Goal: Find specific page/section: Find specific page/section

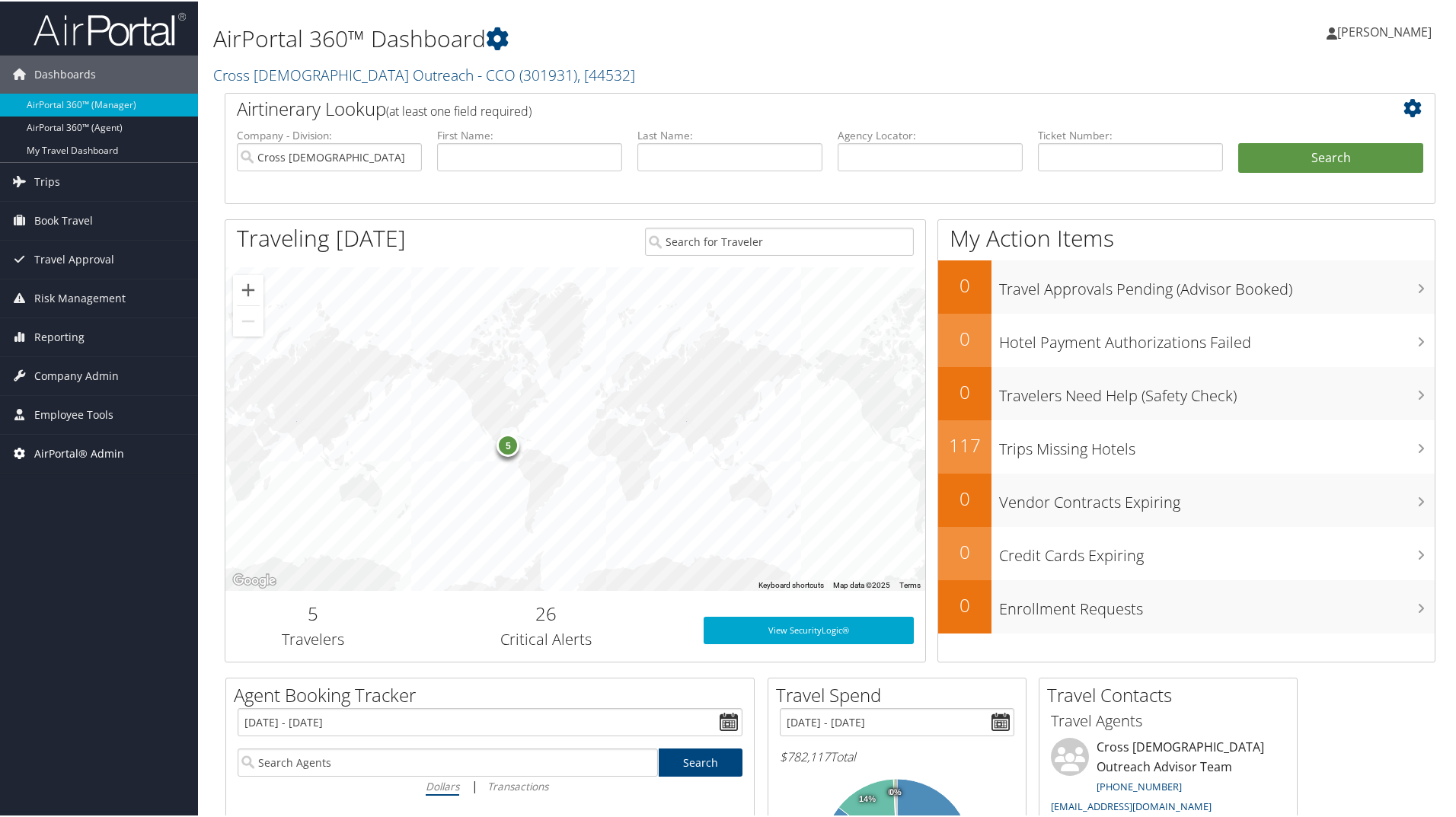
click at [63, 447] on span "AirPortal® Admin" at bounding box center [79, 453] width 90 height 38
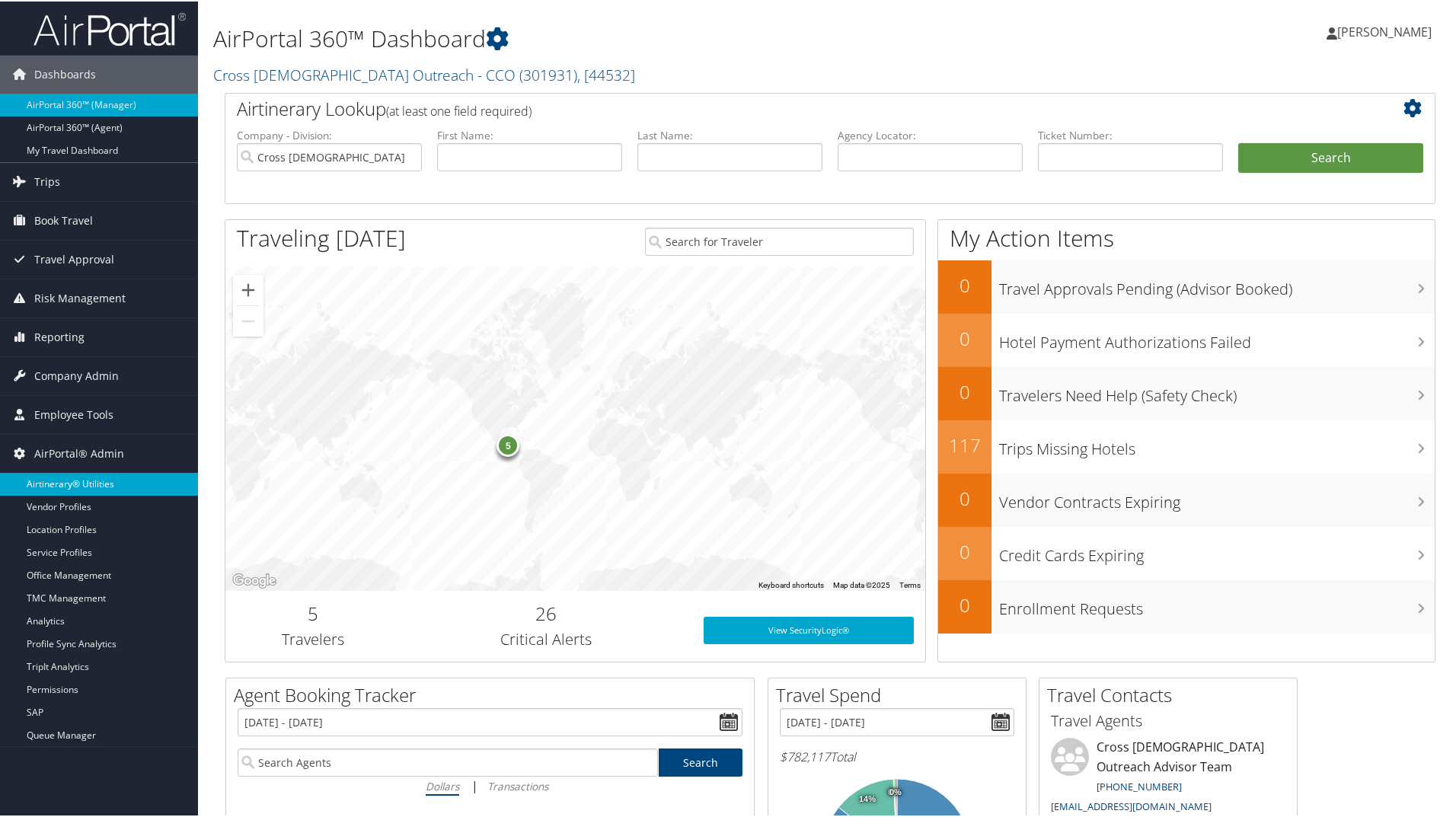
click at [97, 474] on link "Airtinerary® Utilities" at bounding box center [99, 482] width 198 height 23
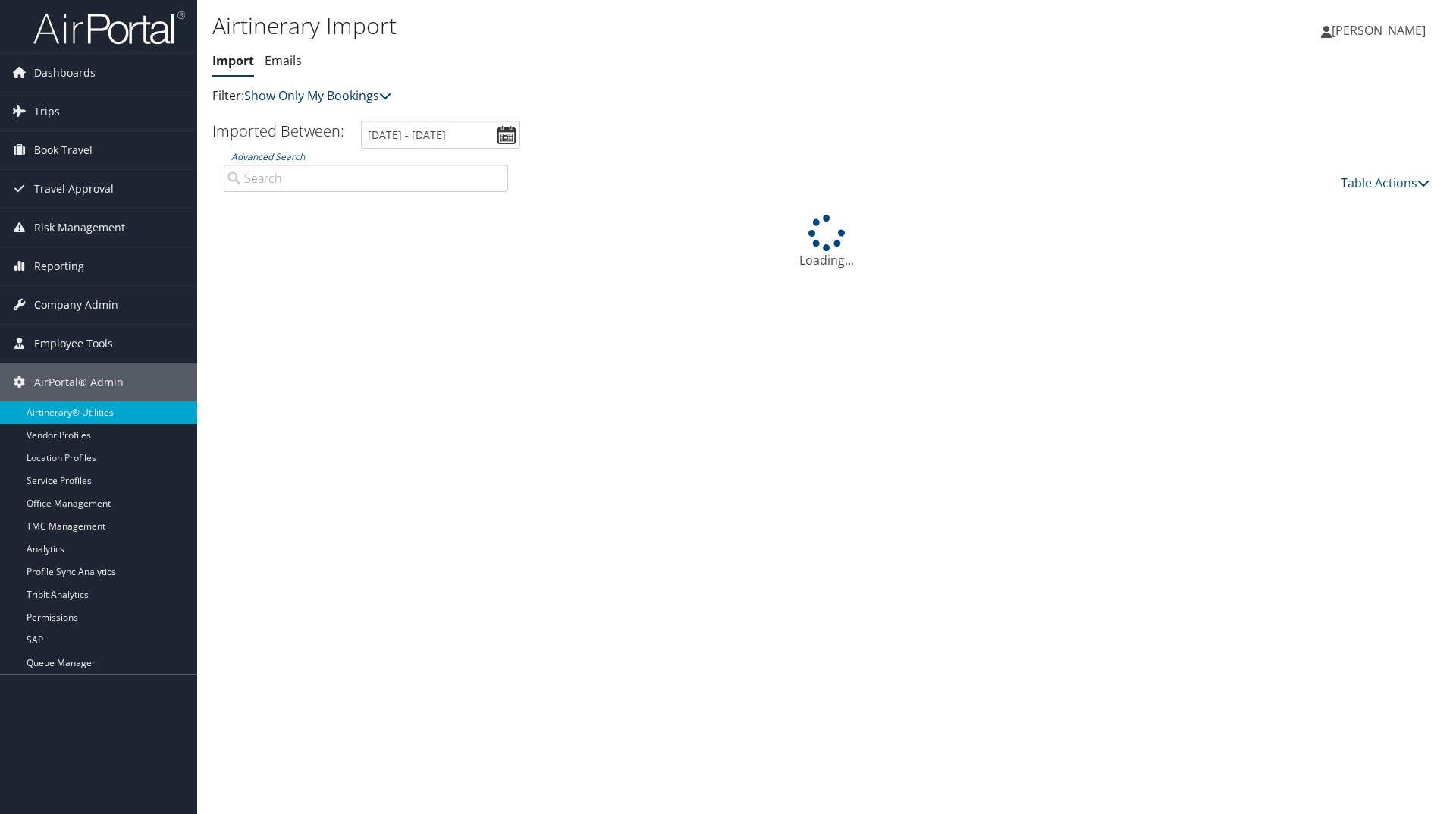
click at [339, 98] on link "Show Only My Bookings" at bounding box center [317, 96] width 147 height 17
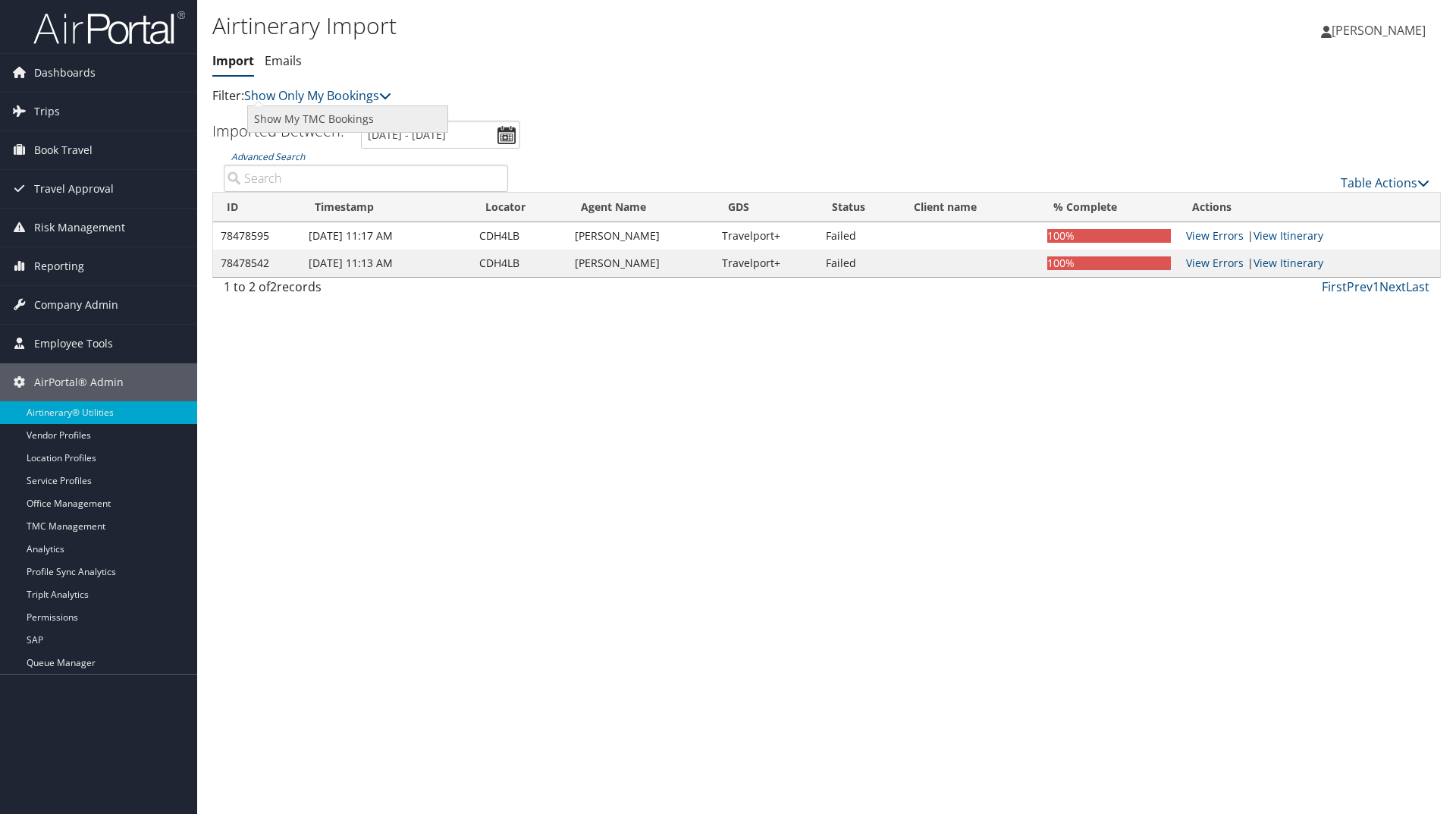
click at [354, 108] on link "Show My TMC Bookings" at bounding box center [348, 119] width 200 height 26
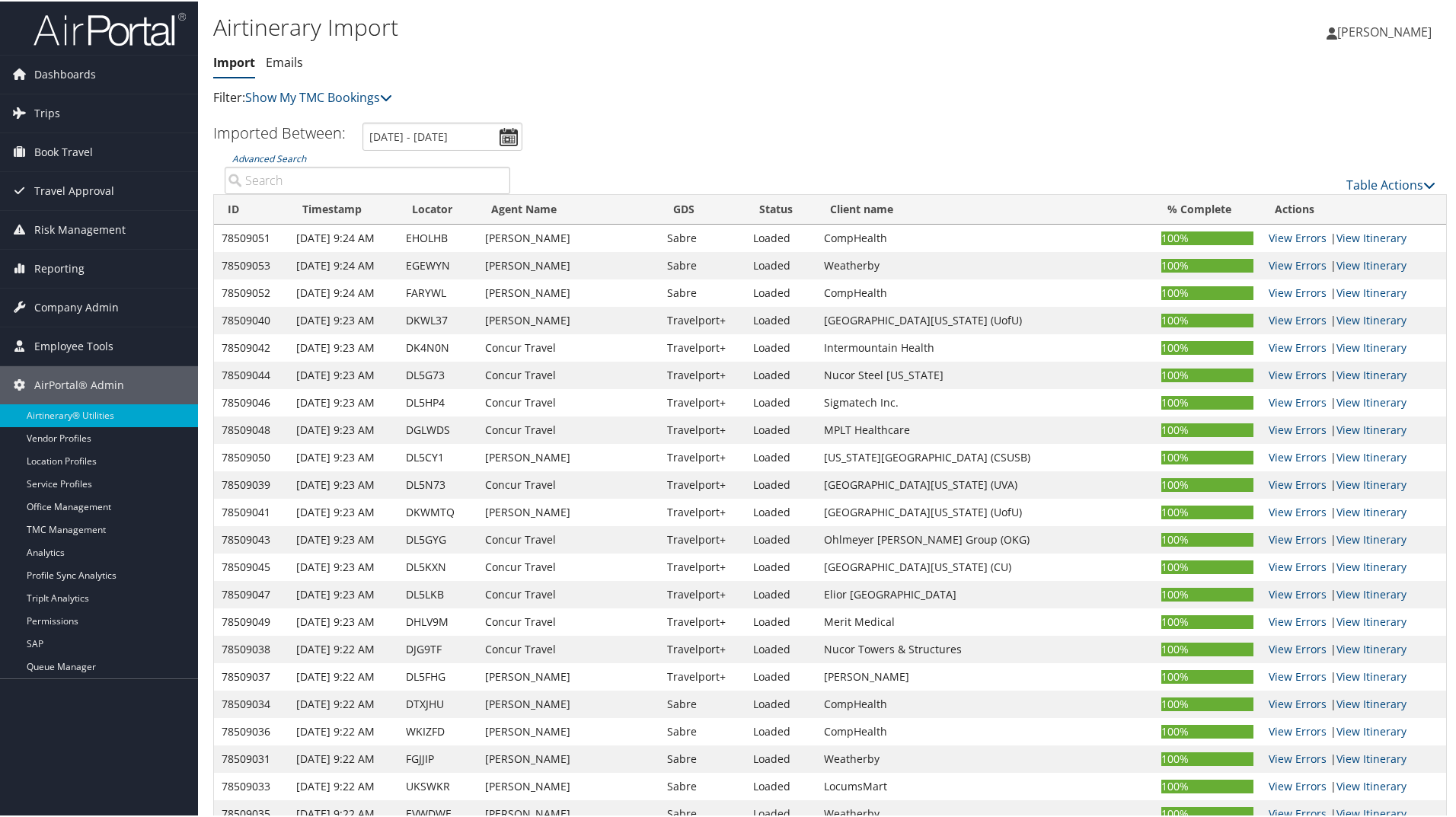
click at [303, 183] on input "Advanced Search" at bounding box center [368, 179] width 286 height 28
paste input "DL2DWN"
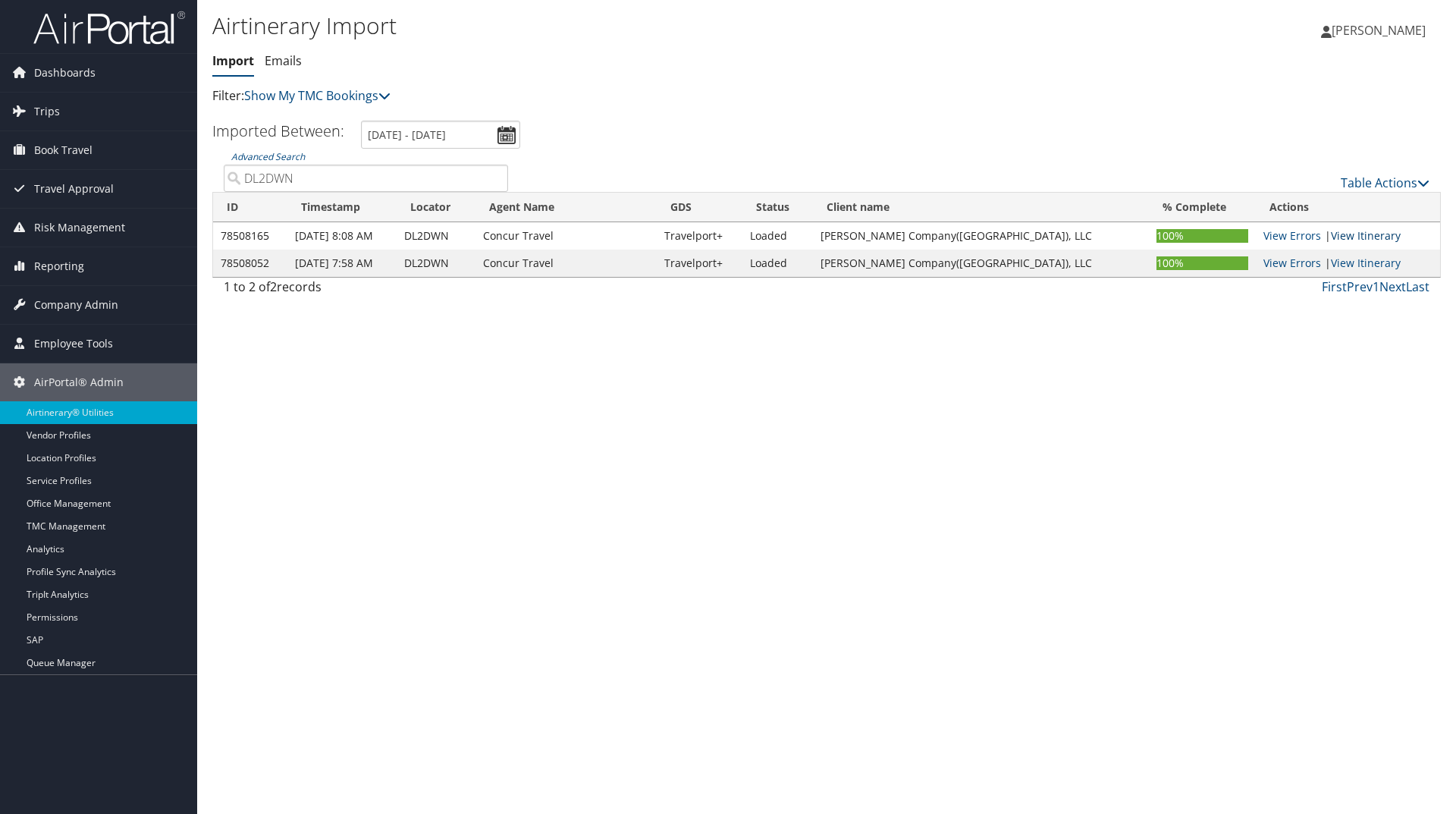
click at [1347, 236] on link "View Itinerary" at bounding box center [1366, 235] width 70 height 14
drag, startPoint x: 242, startPoint y: 184, endPoint x: 234, endPoint y: 184, distance: 8.0
click at [234, 184] on input "DL2DWN" at bounding box center [366, 178] width 285 height 27
paste input "DDR03"
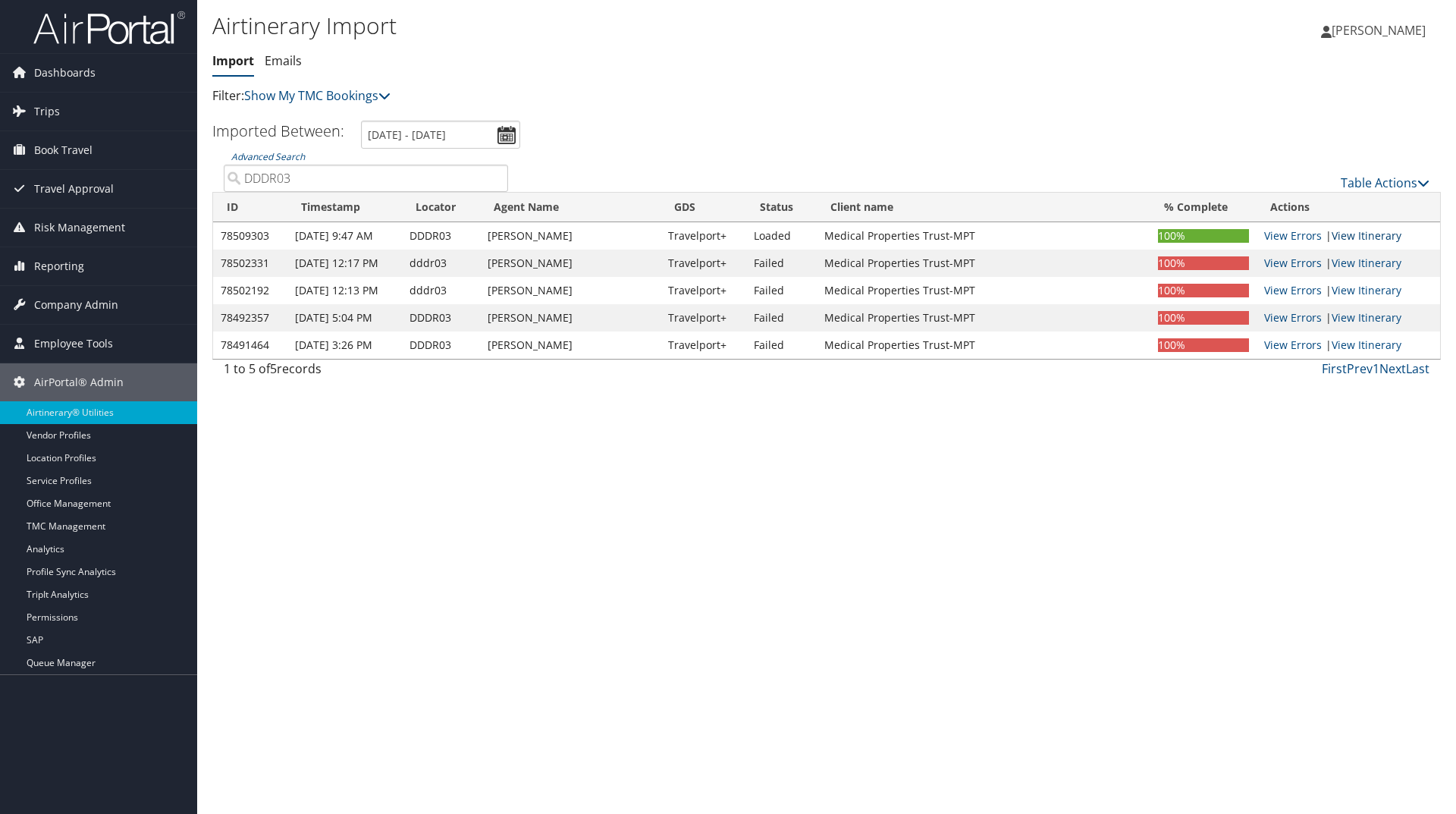
type input "DDDR03"
click at [1354, 234] on link "View Itinerary" at bounding box center [1367, 235] width 70 height 14
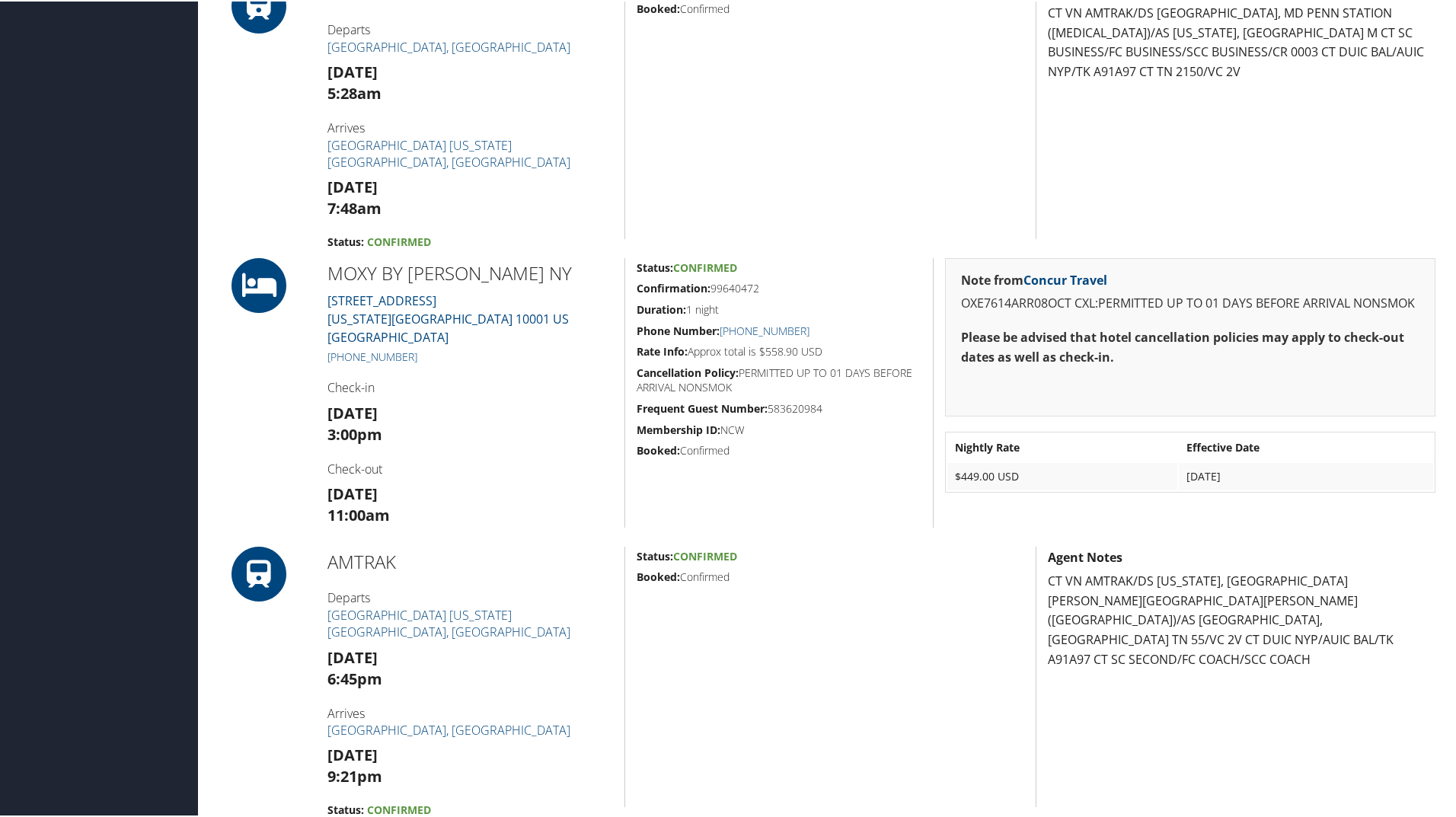
scroll to position [609, 0]
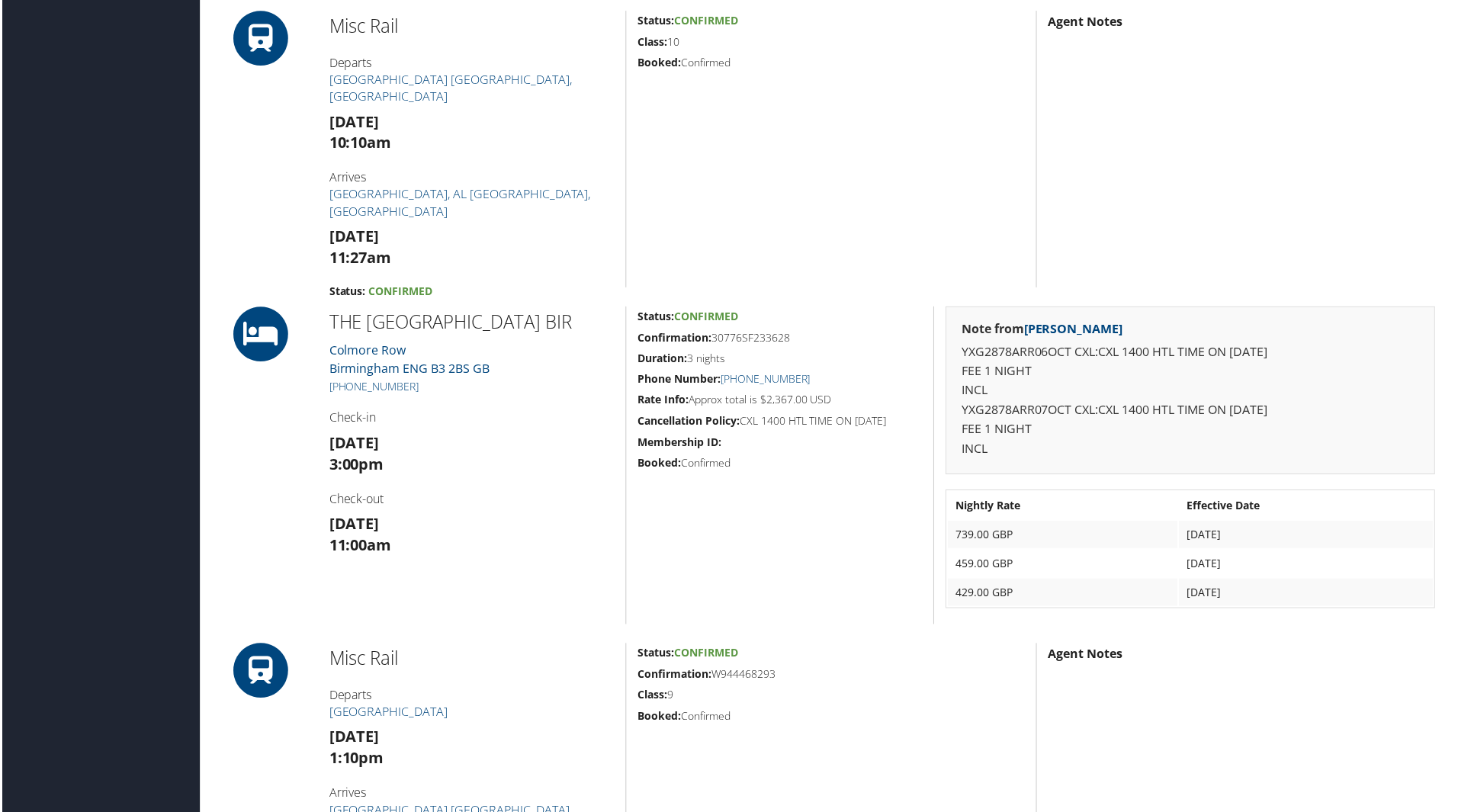
scroll to position [686, 0]
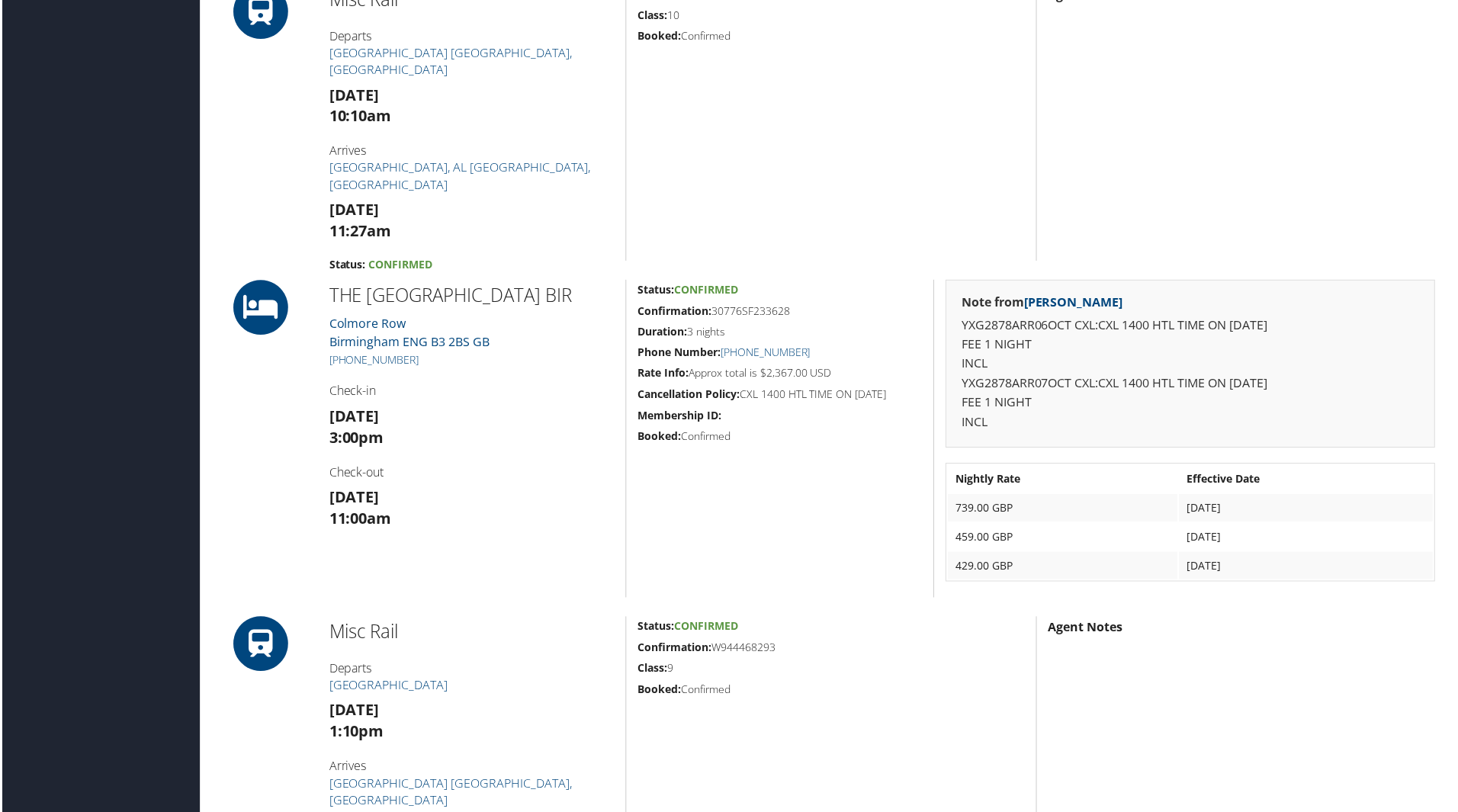
drag, startPoint x: 391, startPoint y: 77, endPoint x: 316, endPoint y: 49, distance: 80.1
click at [316, 49] on div "Misc Rail Departs Heathrow Central railway station London, United Kingdom Tue 0…" at bounding box center [470, 123] width 309 height 278
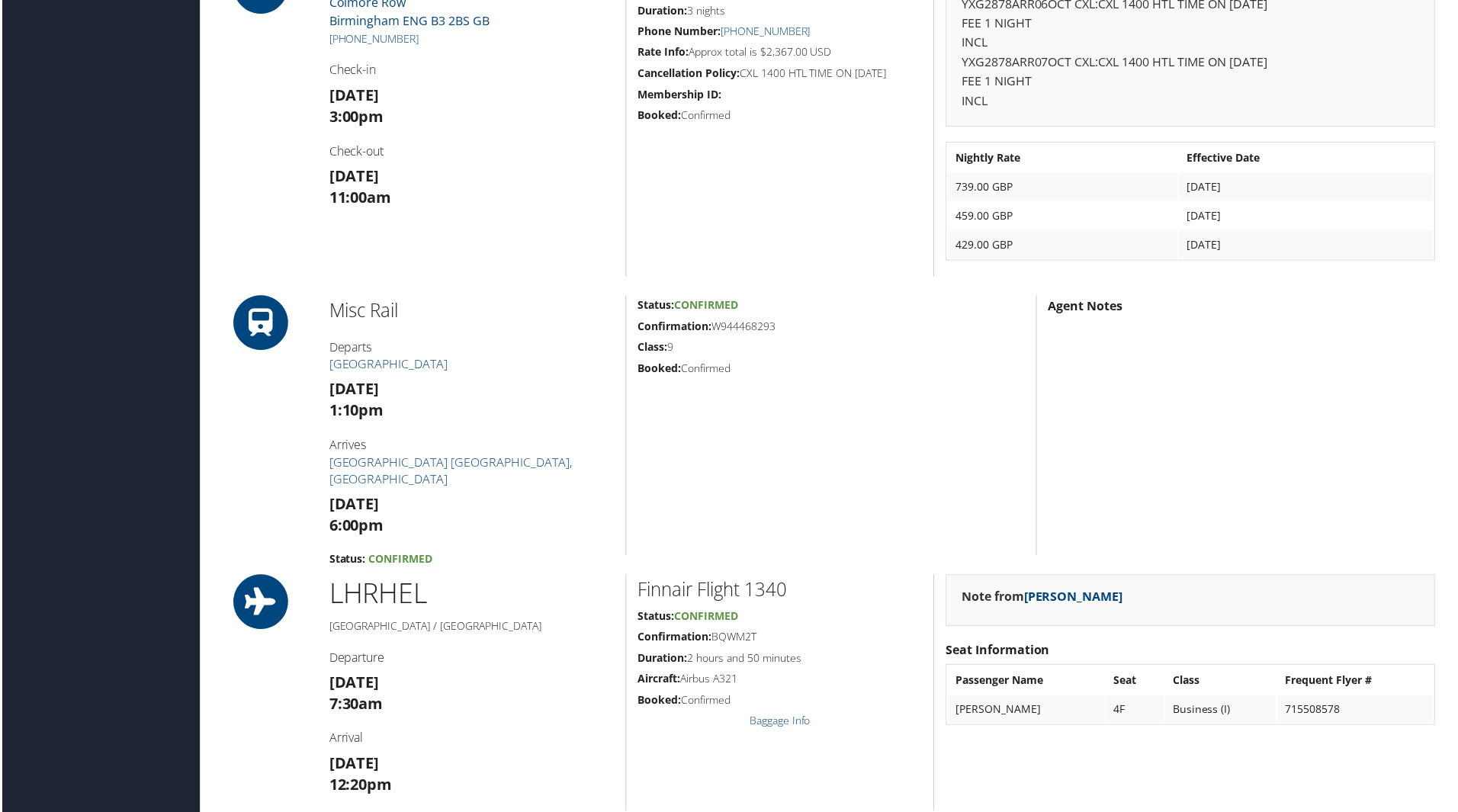
scroll to position [1067, 0]
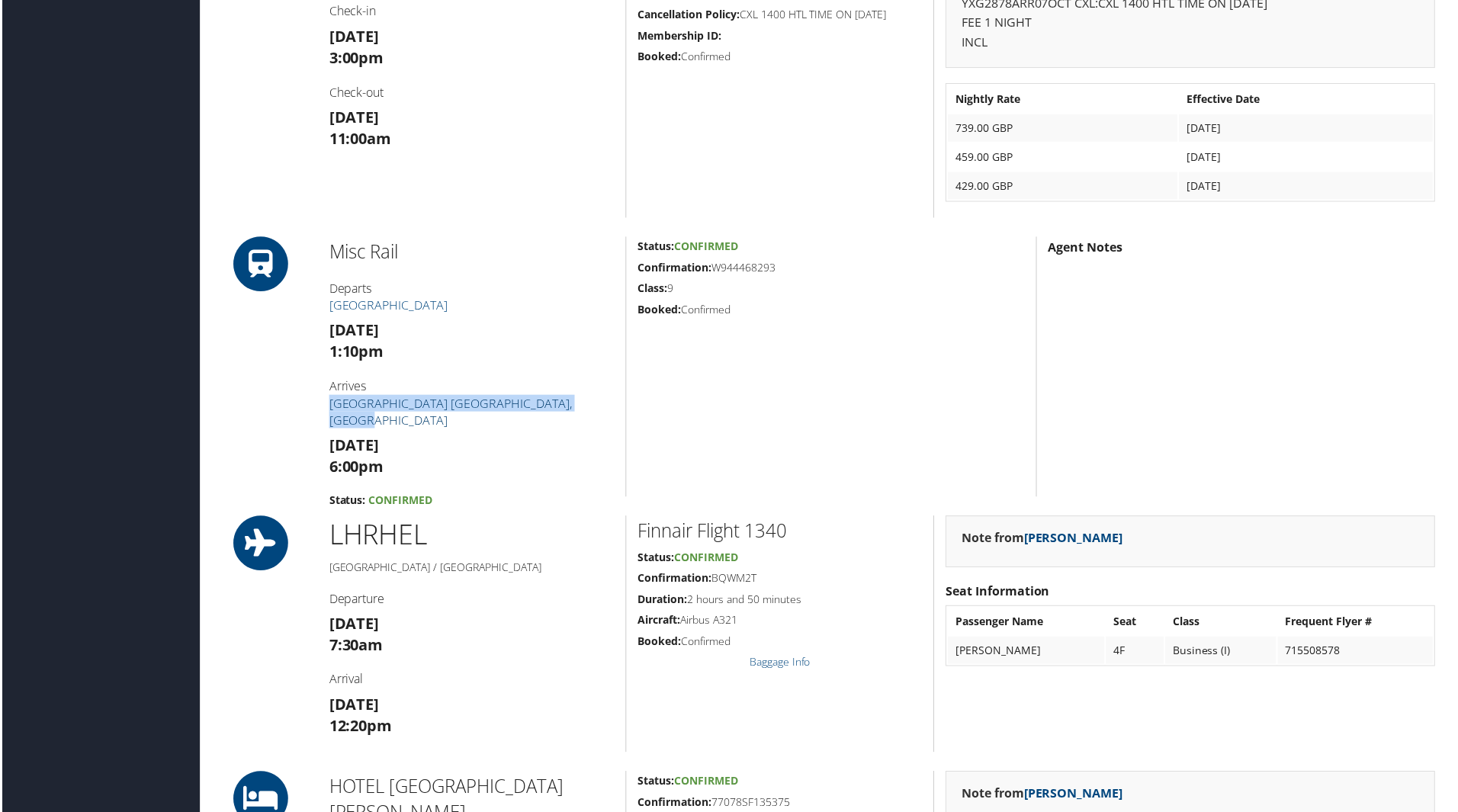
drag, startPoint x: 331, startPoint y: 402, endPoint x: 572, endPoint y: 401, distance: 241.0
click at [572, 401] on div "Misc Rail Departs Coventry Station Fri 10 Oct 1:10pm Arrives Heathrow Central r…" at bounding box center [470, 367] width 309 height 261
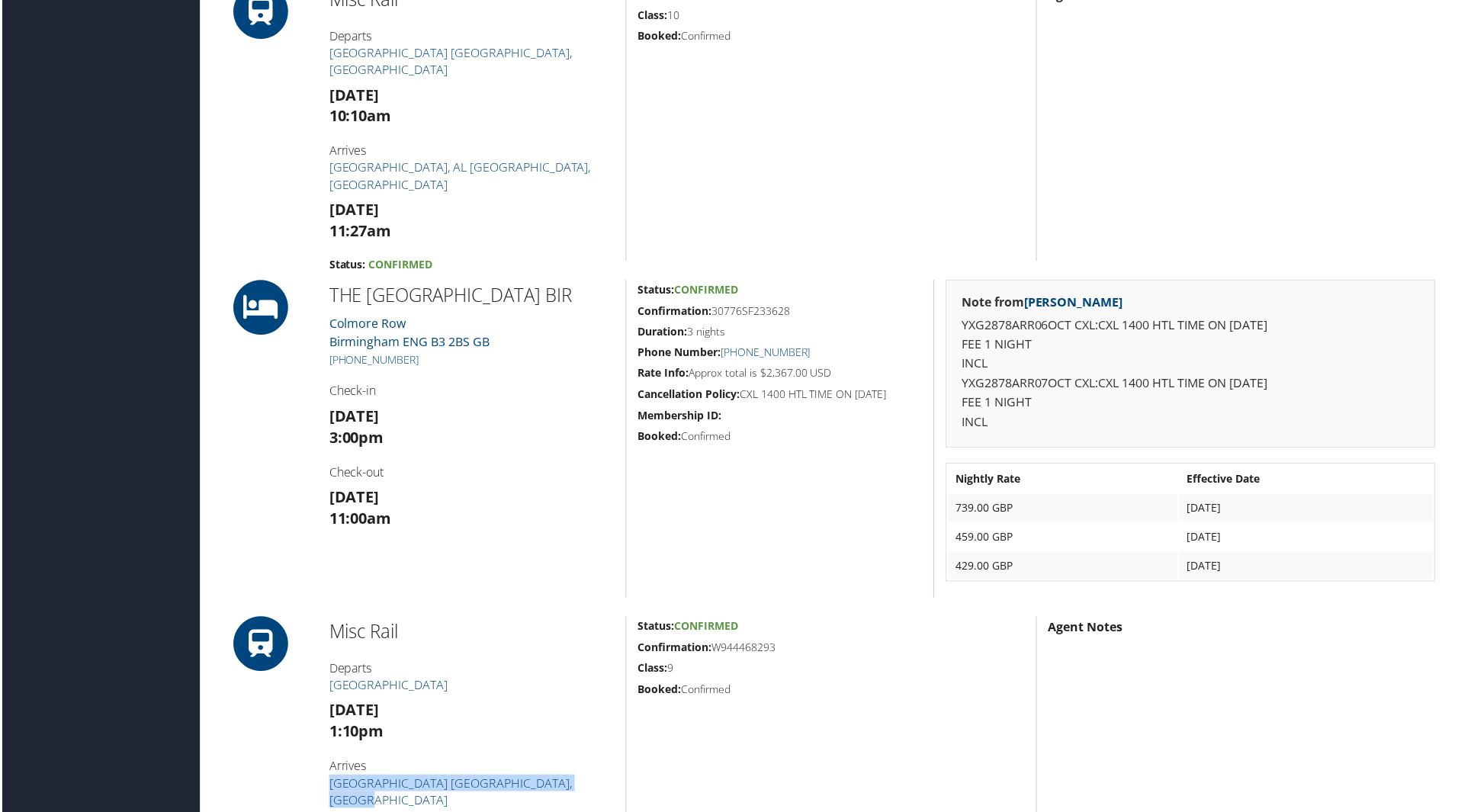
scroll to position [610, 0]
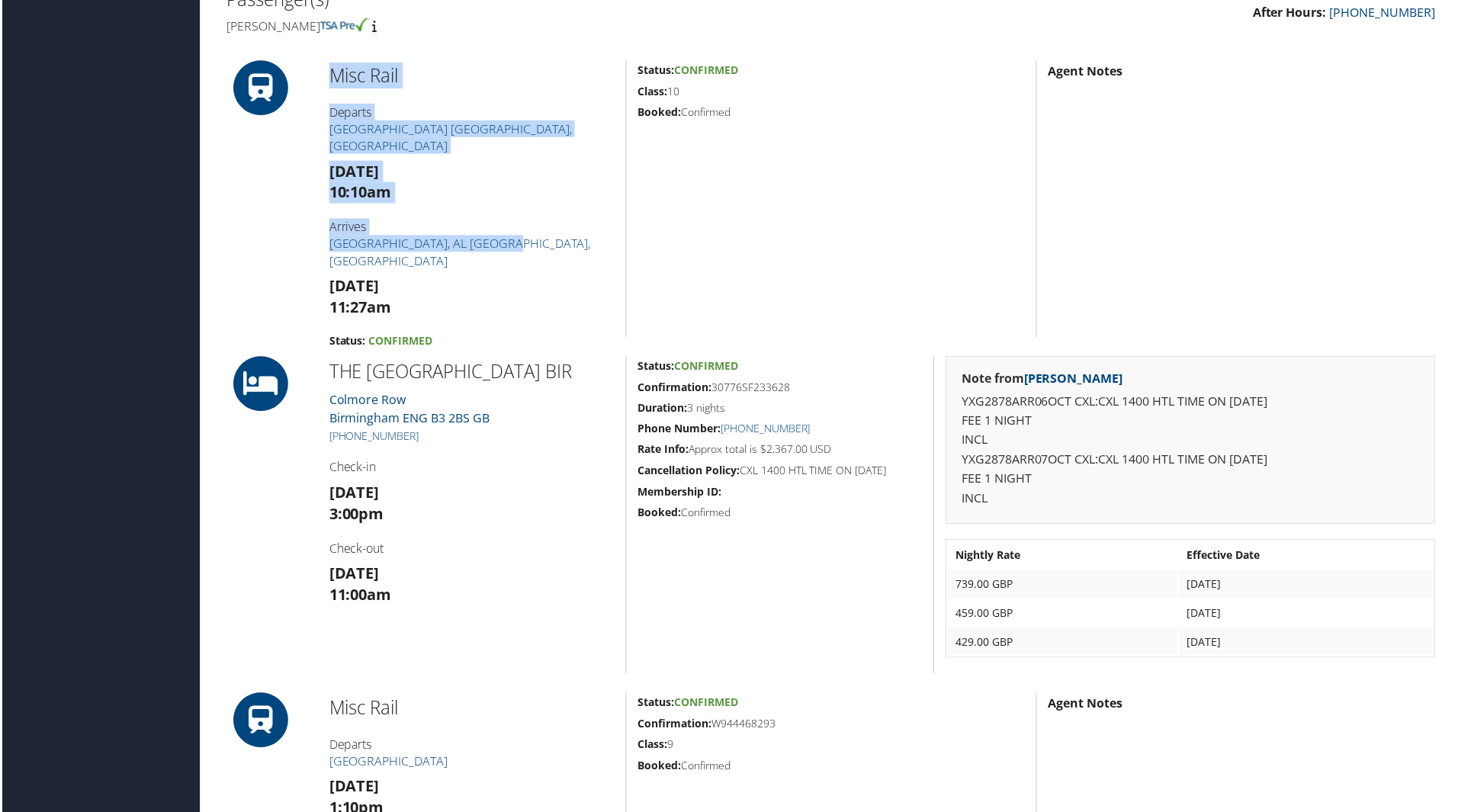
drag, startPoint x: 516, startPoint y: 242, endPoint x: 302, endPoint y: 247, distance: 214.1
click at [302, 247] on div "Misc Rail Departs Heathrow Central railway station London, United Kingdom Tue 0…" at bounding box center [831, 199] width 1235 height 278
click at [321, 246] on div "Misc Rail Departs Heathrow Central railway station London, United Kingdom Tue 0…" at bounding box center [470, 199] width 309 height 278
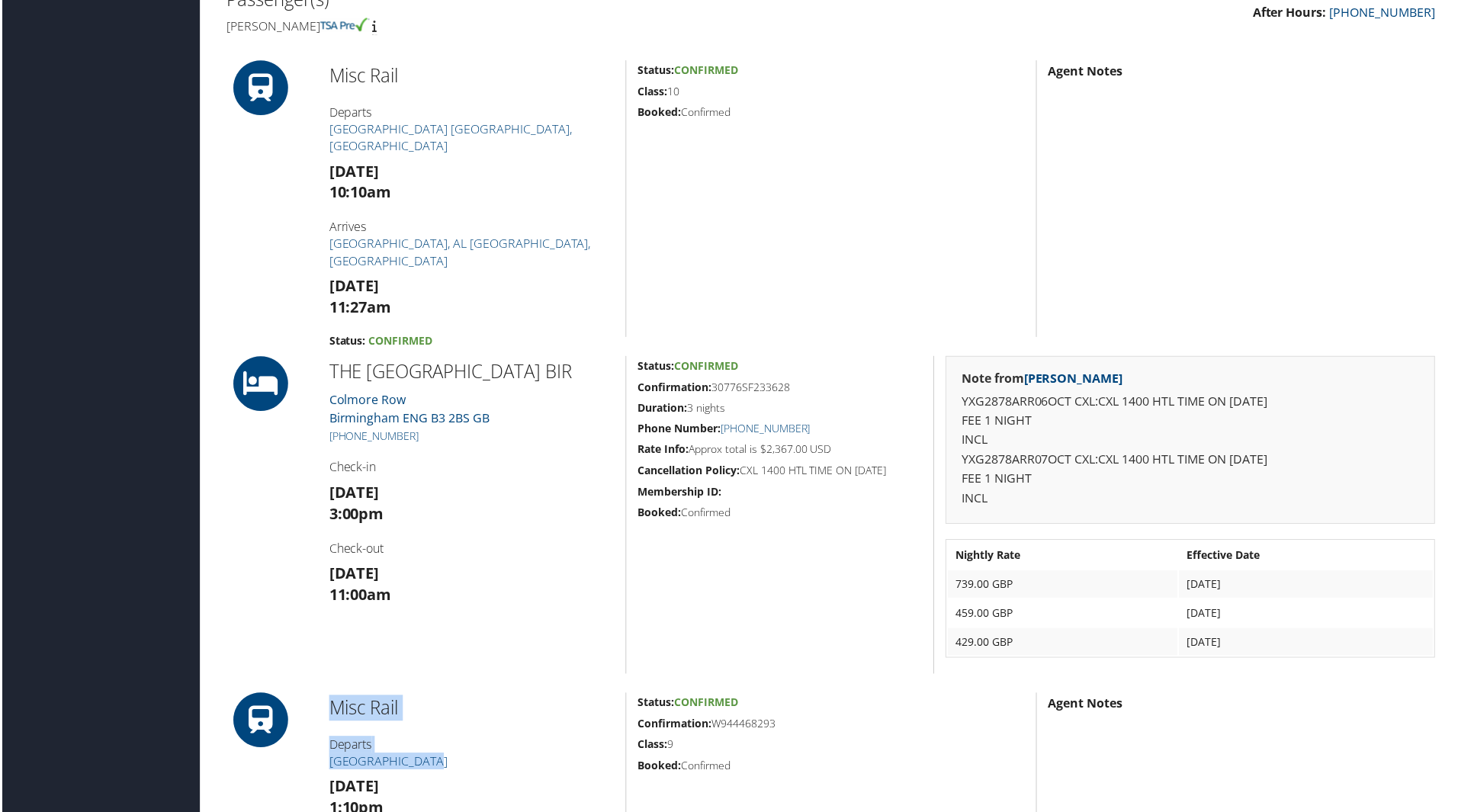
drag, startPoint x: 443, startPoint y: 769, endPoint x: 302, endPoint y: 758, distance: 141.4
click at [302, 758] on div "Misc Rail Departs Coventry Station Fri 10 Oct 1:10pm Arrives Heathrow Central r…" at bounding box center [831, 825] width 1235 height 261
click at [453, 753] on h4 "Departs Coventry Station" at bounding box center [471, 754] width 286 height 34
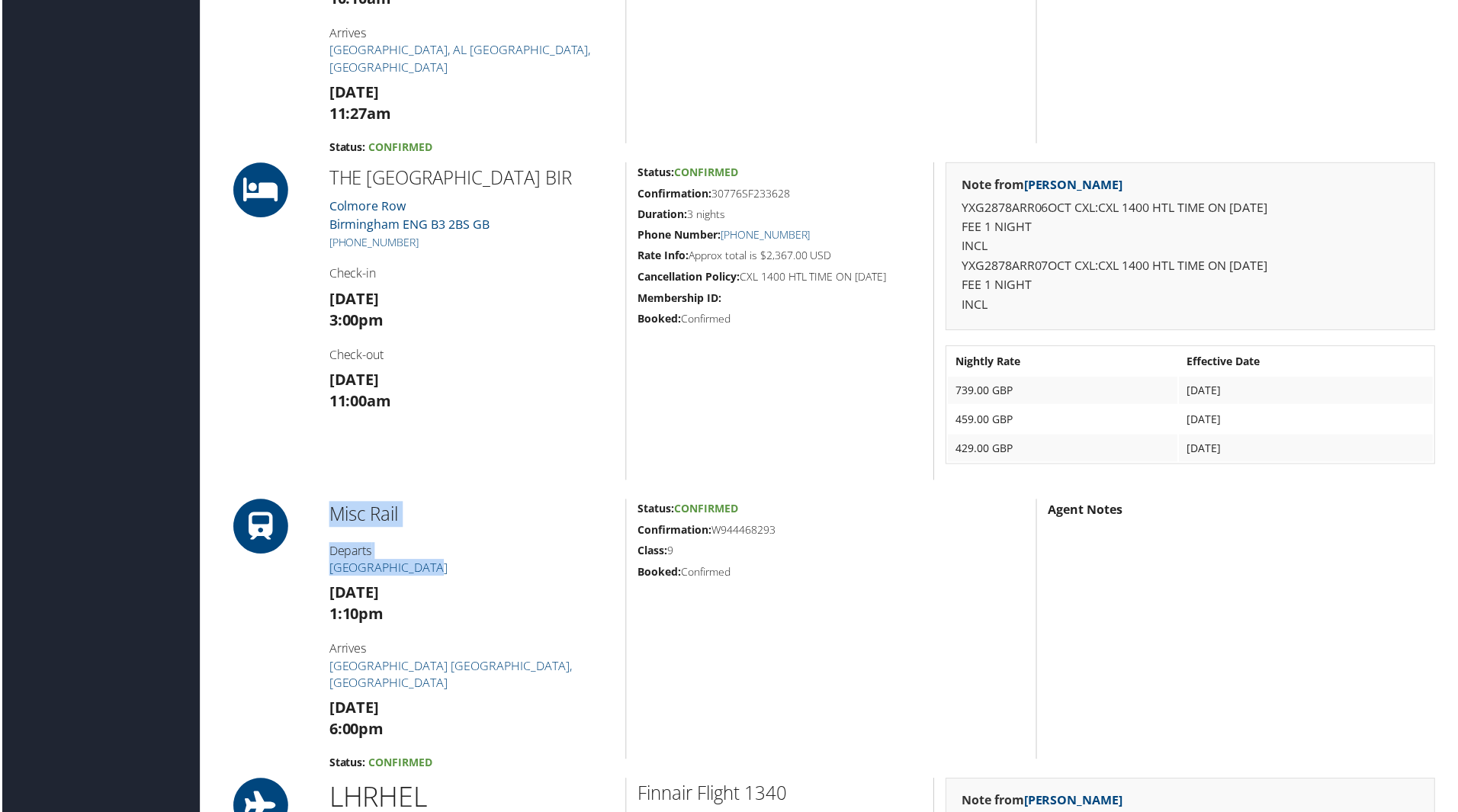
scroll to position [915, 0]
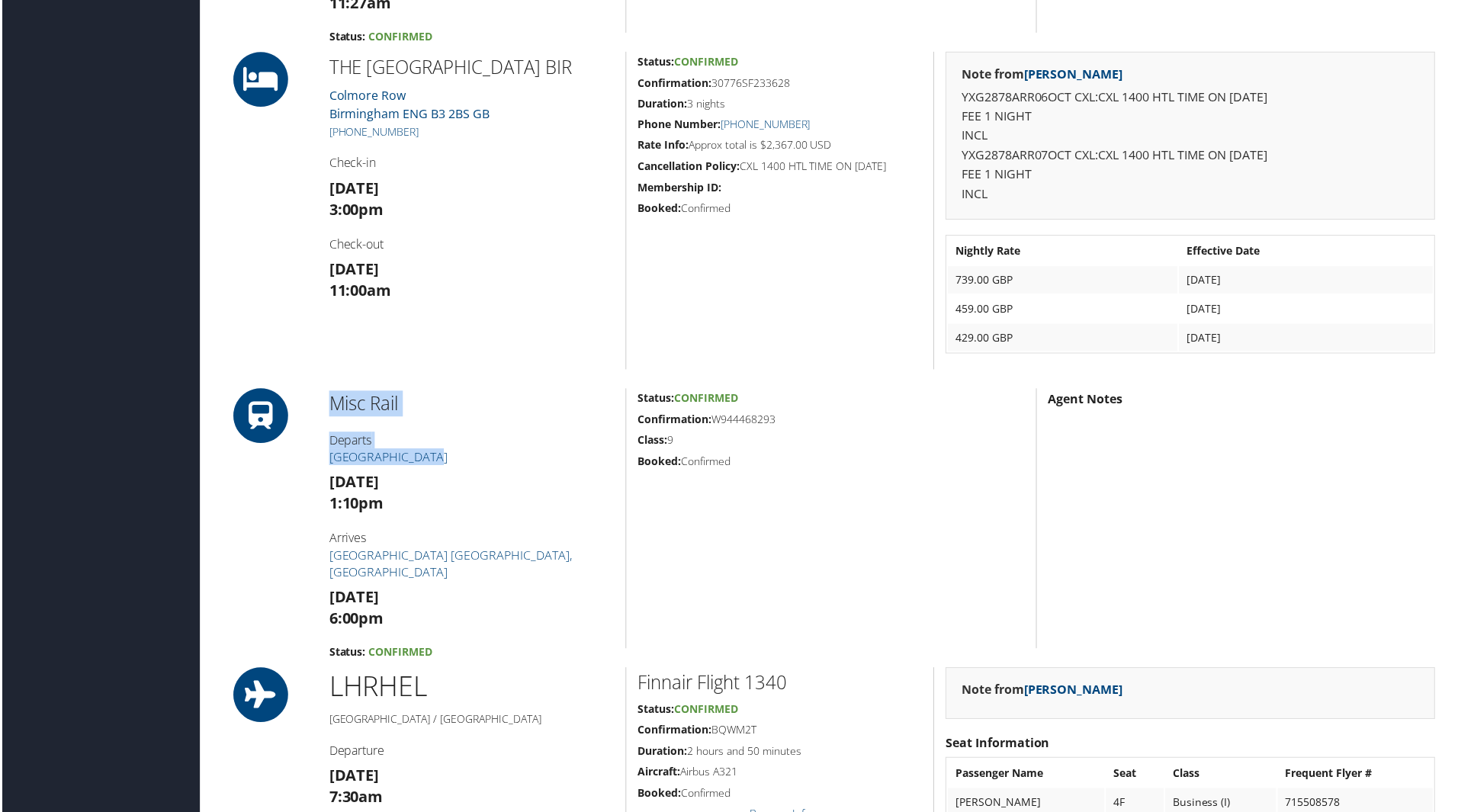
click at [543, 428] on div "Misc Rail Departs Coventry Station Fri 10 Oct 1:10pm Arrives Heathrow Central r…" at bounding box center [470, 520] width 309 height 261
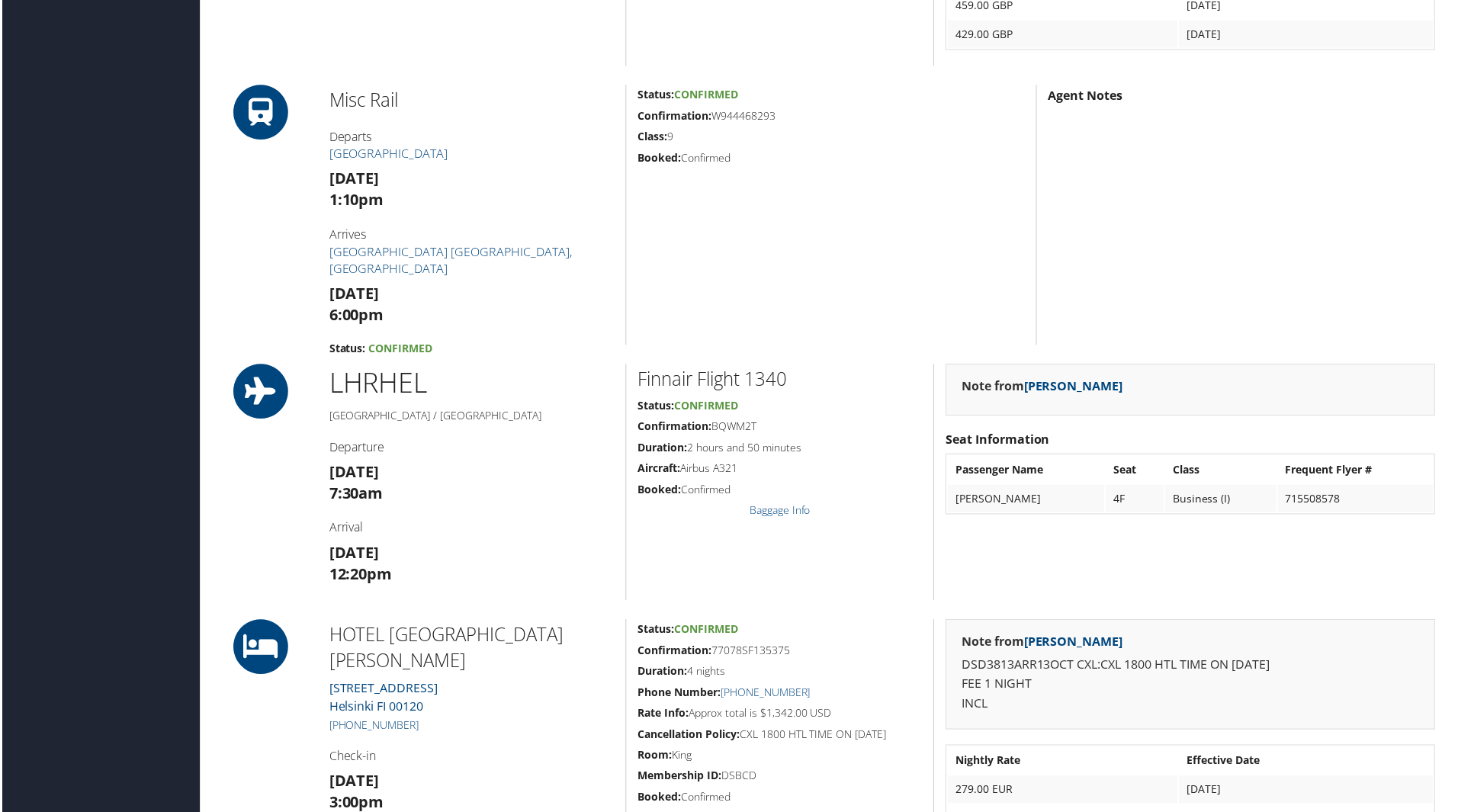
scroll to position [1219, 0]
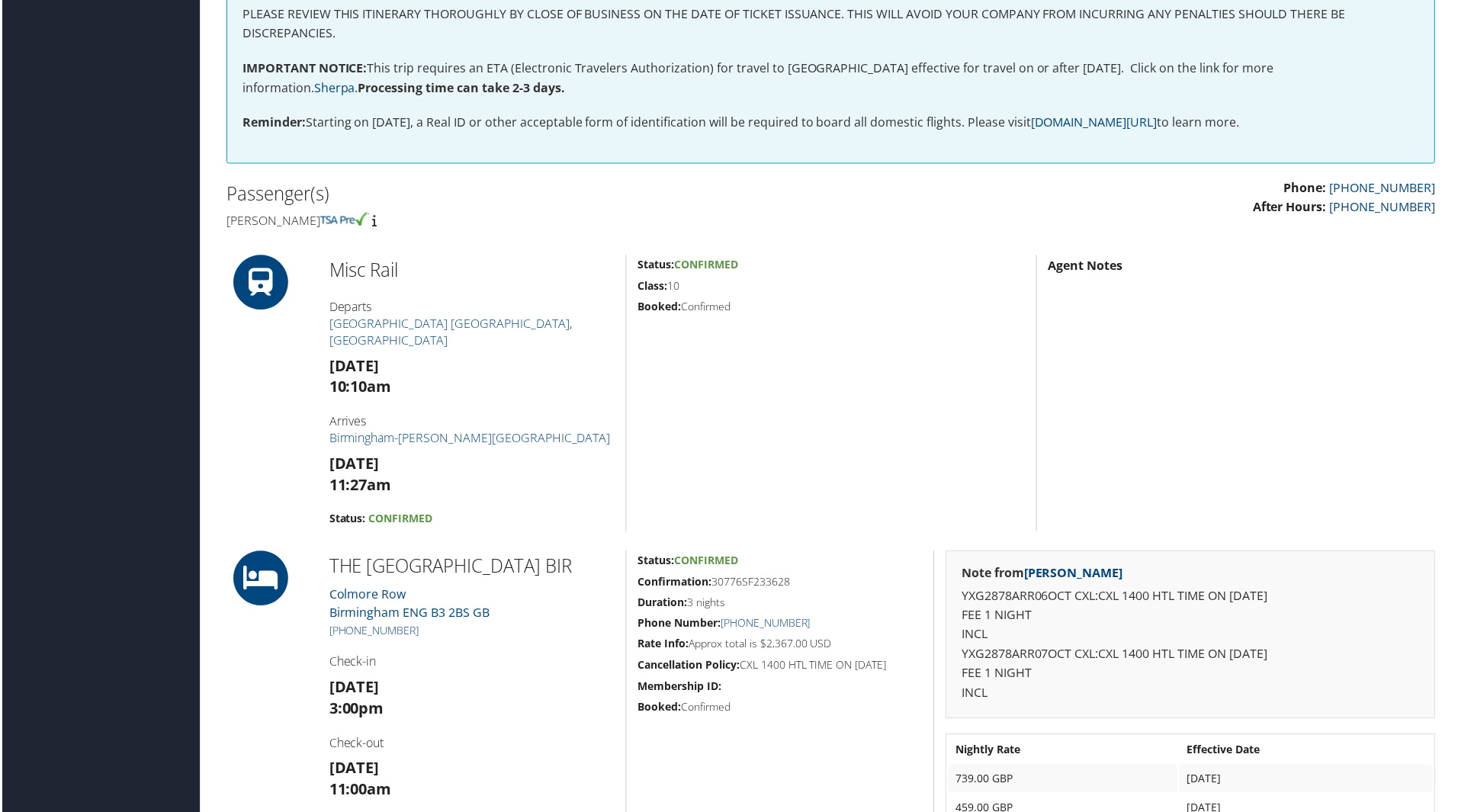
scroll to position [534, 0]
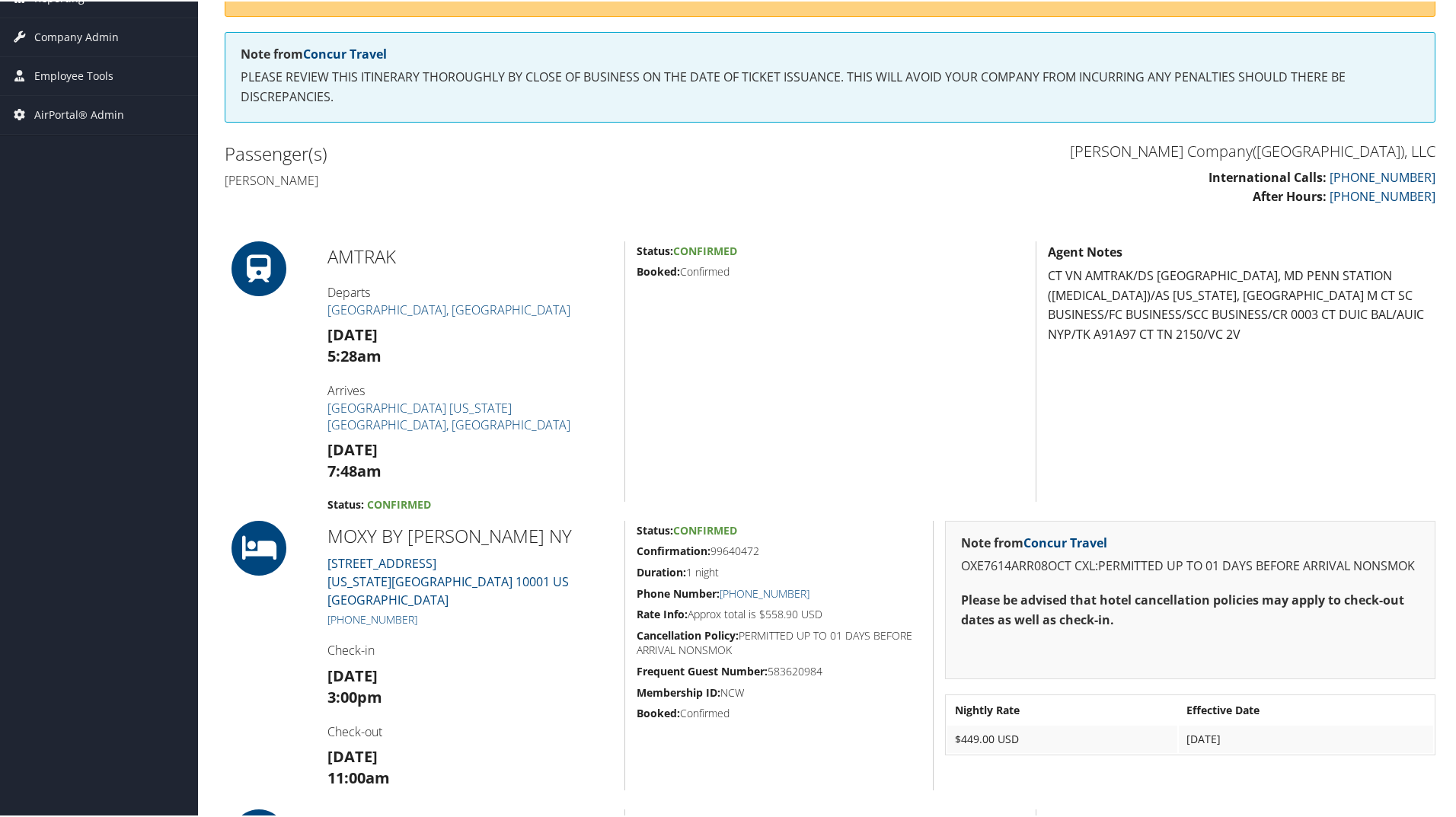
scroll to position [305, 0]
